Goal: Navigation & Orientation: Go to known website

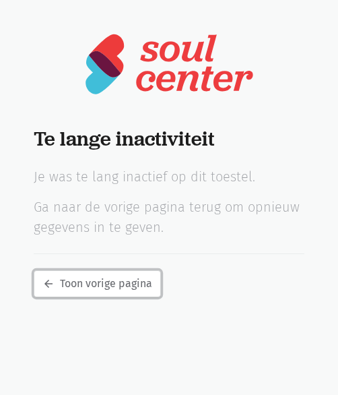
click at [107, 277] on link "arrow_back Toon vorige pagina" at bounding box center [97, 283] width 127 height 27
click at [97, 285] on link "arrow_back Toon vorige pagina" at bounding box center [97, 283] width 127 height 27
click at [58, 290] on link "arrow_back Toon vorige pagina" at bounding box center [97, 283] width 127 height 27
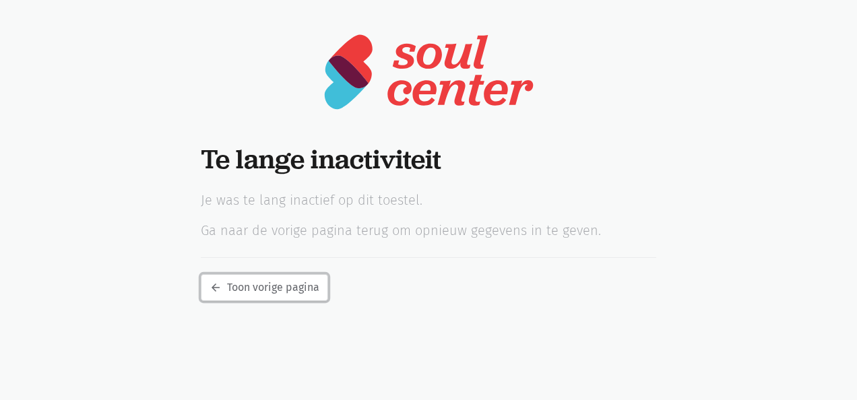
click at [270, 286] on link "arrow_back Toon vorige pagina" at bounding box center [264, 287] width 127 height 27
